Goal: Check status: Check status

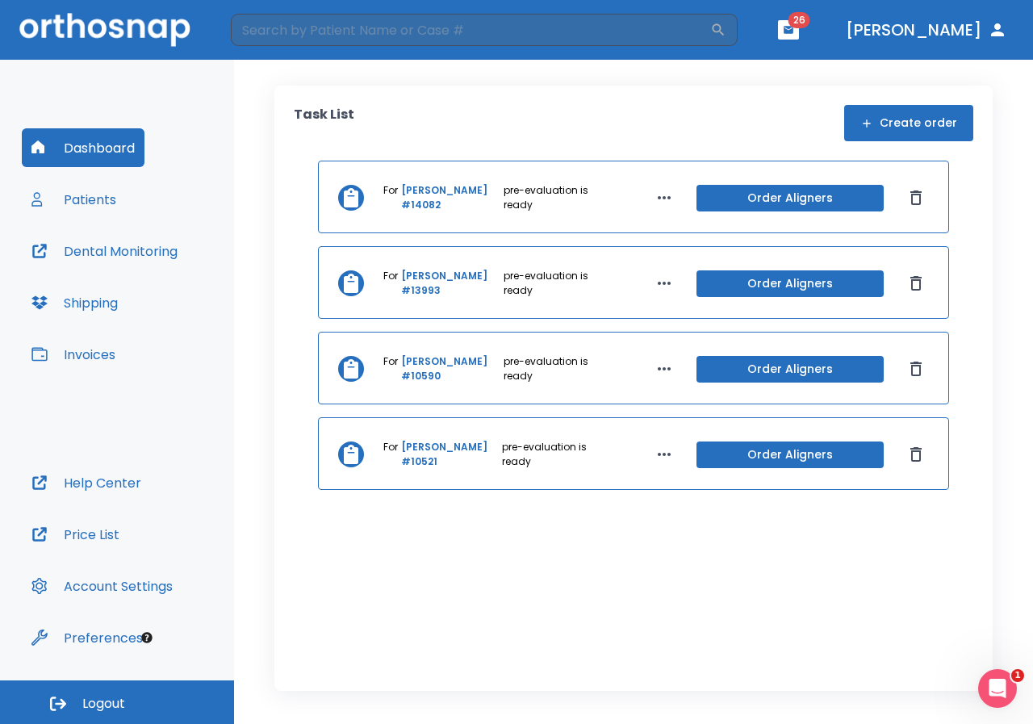
click at [431, 189] on link "[PERSON_NAME] #14082" at bounding box center [450, 197] width 99 height 29
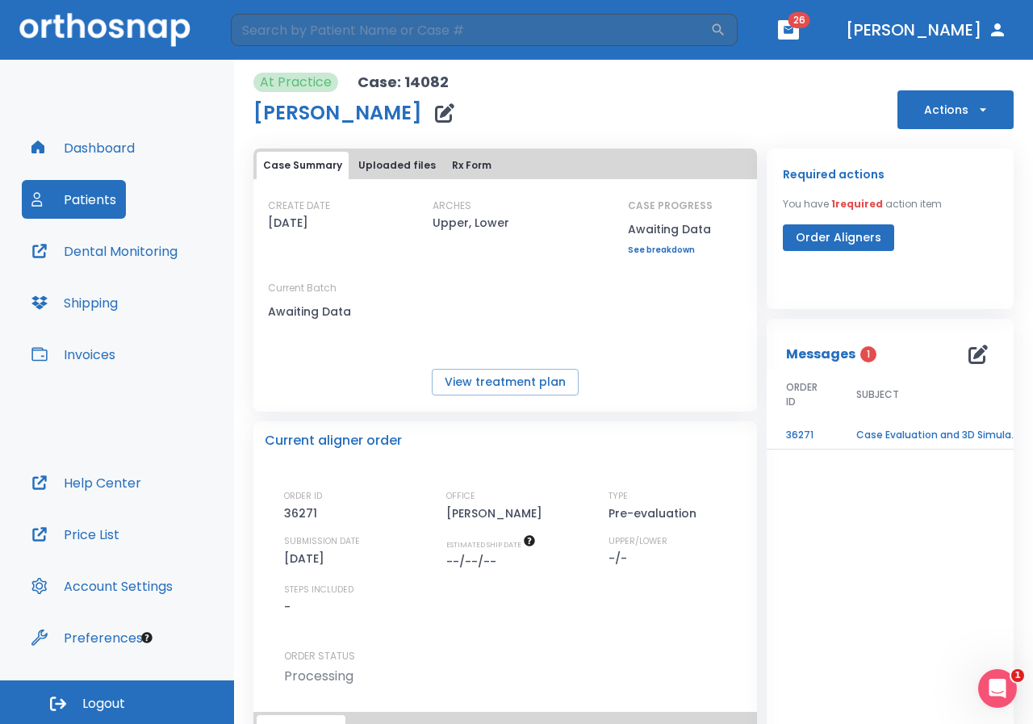
scroll to position [123, 0]
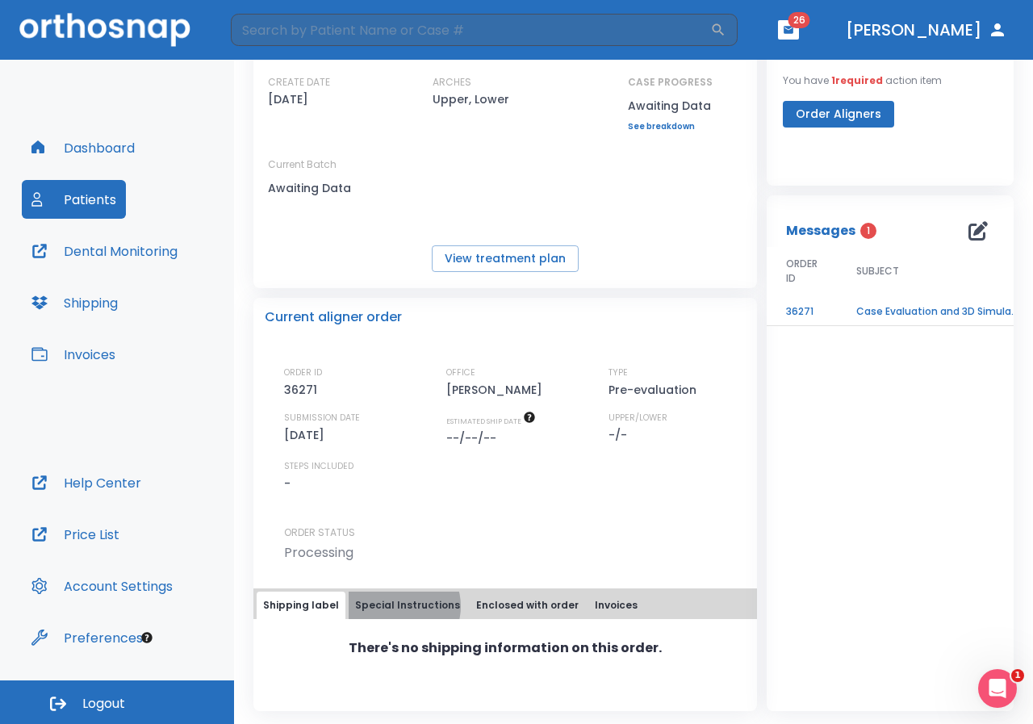
click at [393, 606] on button "Special Instructions" at bounding box center [408, 604] width 118 height 27
click at [500, 603] on button "Enclosed with order" at bounding box center [527, 604] width 115 height 27
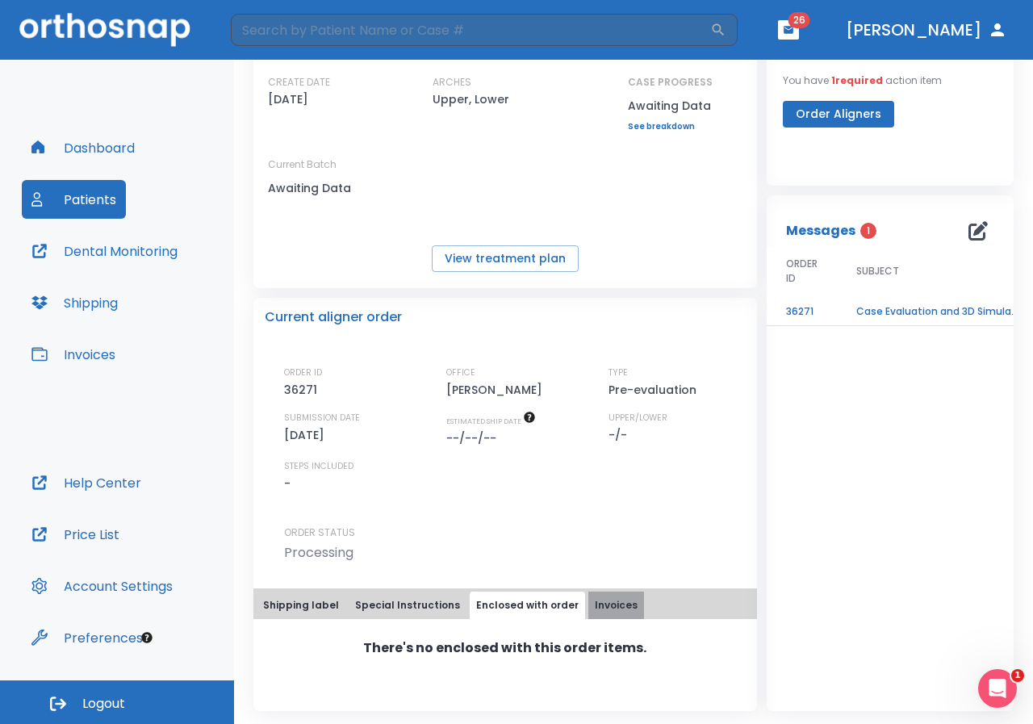
click at [594, 604] on button "Invoices" at bounding box center [616, 604] width 56 height 27
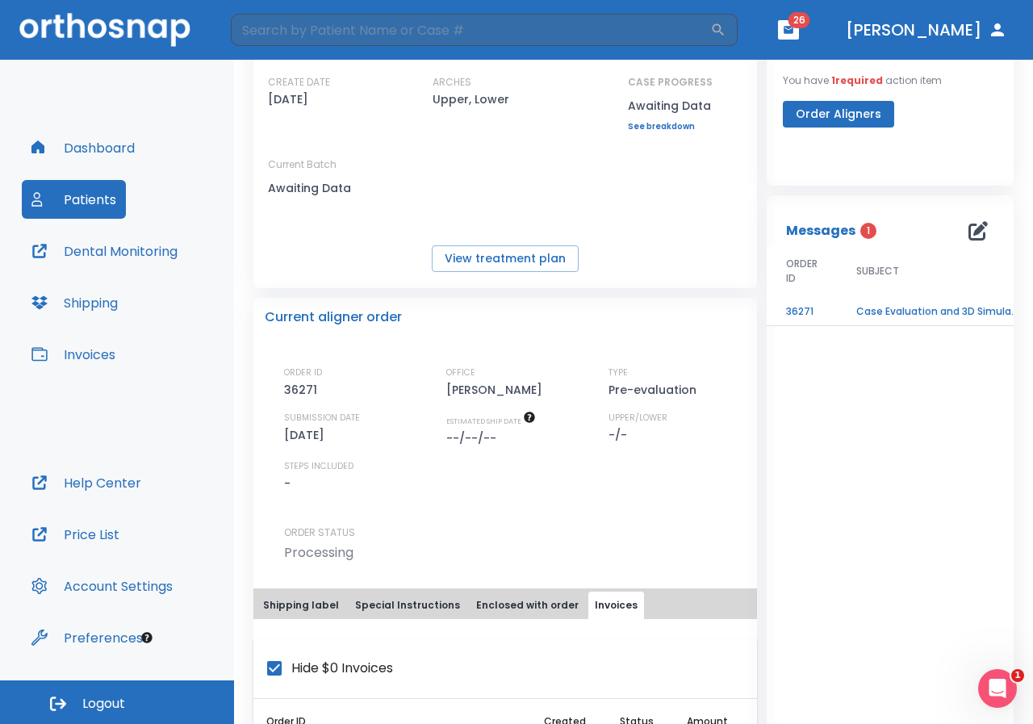
click at [308, 604] on button "Shipping label" at bounding box center [301, 604] width 89 height 27
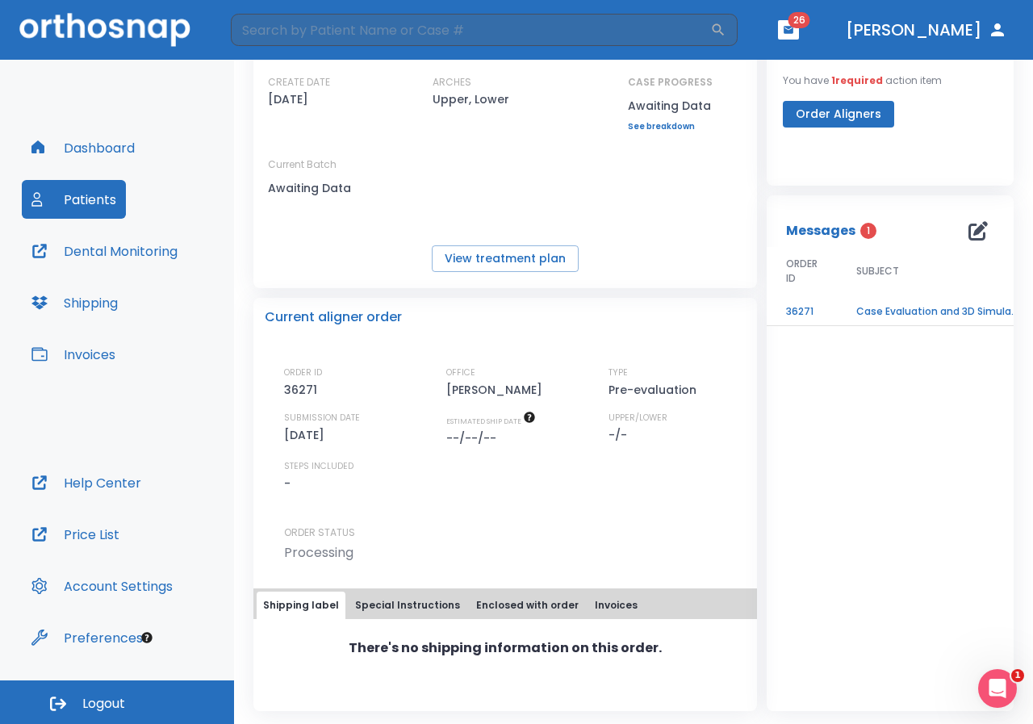
click at [407, 604] on button "Special Instructions" at bounding box center [408, 604] width 118 height 27
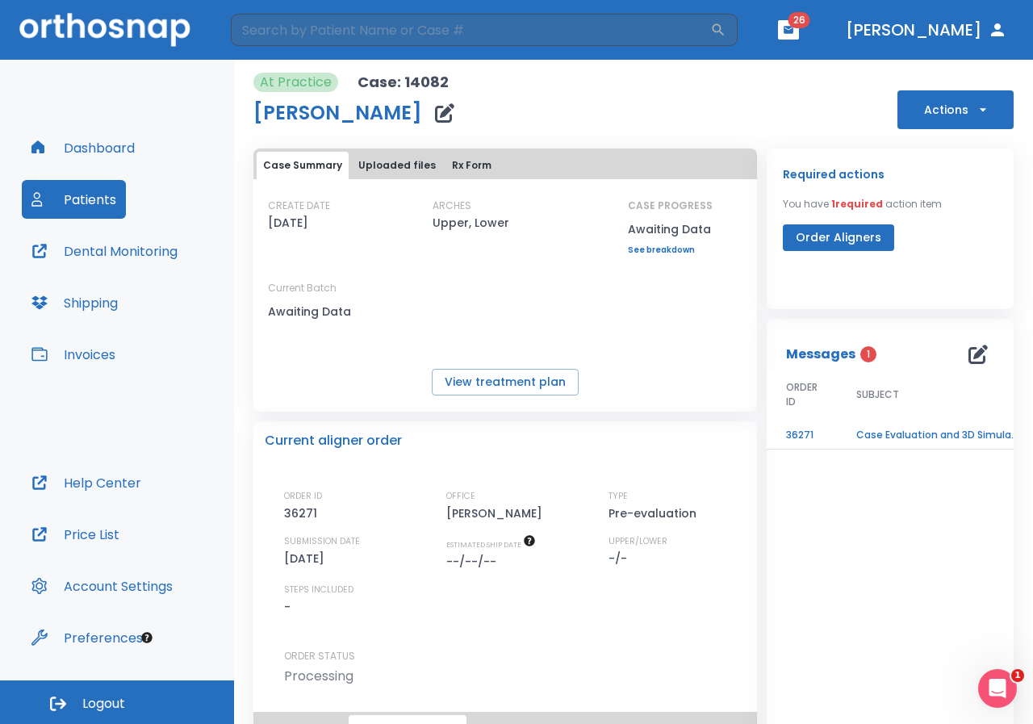
click at [654, 250] on link "See breakdown" at bounding box center [670, 250] width 85 height 10
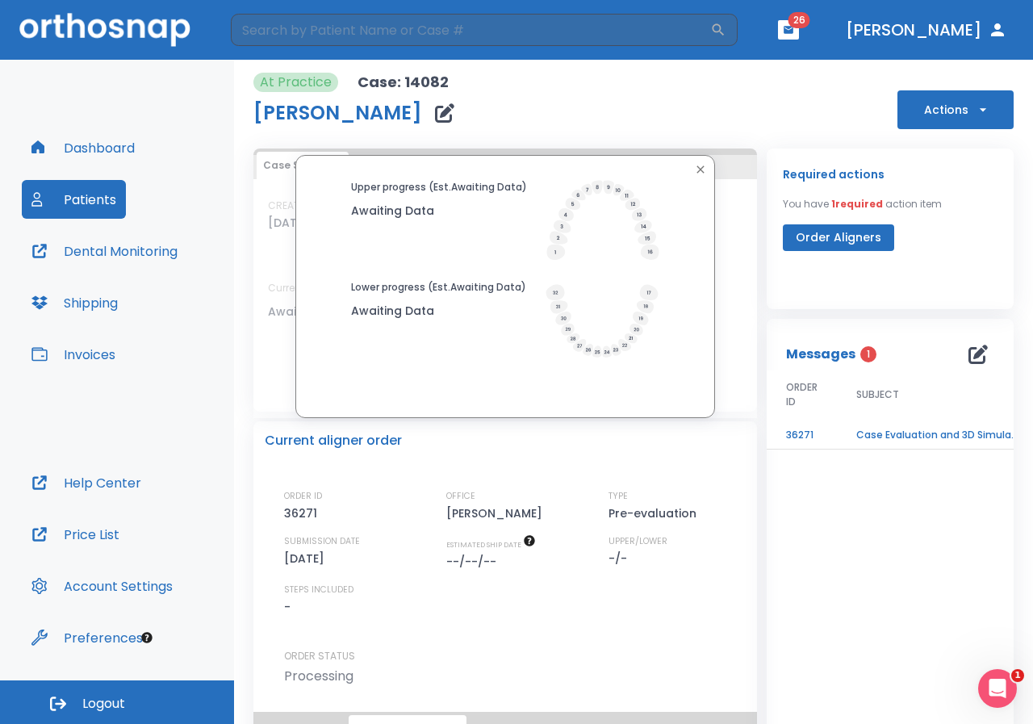
click at [697, 168] on icon "button" at bounding box center [700, 169] width 13 height 13
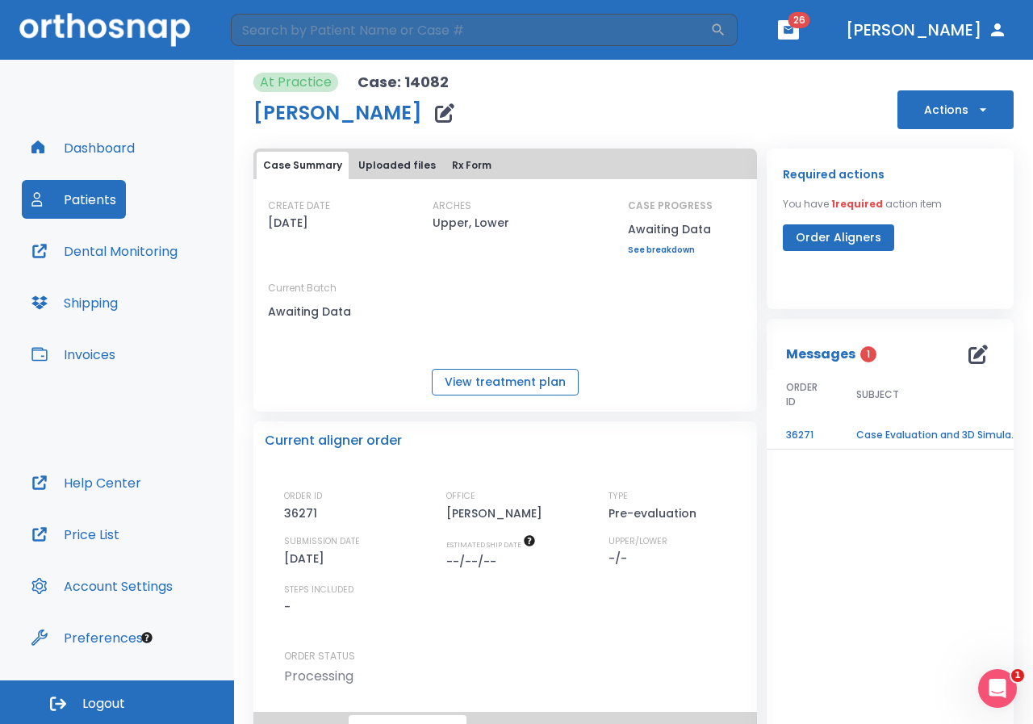
click at [477, 382] on button "View treatment plan" at bounding box center [505, 382] width 147 height 27
